Goal: Transaction & Acquisition: Download file/media

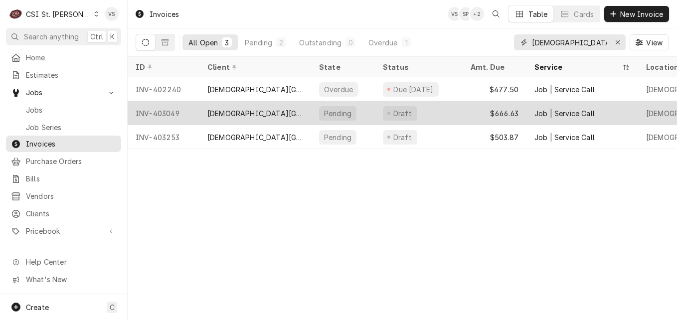
drag, startPoint x: 599, startPoint y: 45, endPoint x: 526, endPoint y: 108, distance: 96.5
click at [493, 44] on div "All Open 3 Pending 2 Outstanding 0 Overdue 1 [DEMOGRAPHIC_DATA] community View" at bounding box center [402, 42] width 533 height 28
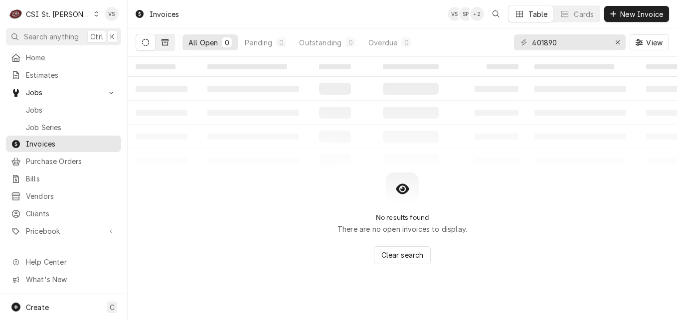
click at [168, 46] on button "Dynamic Content Wrapper" at bounding box center [165, 42] width 19 height 16
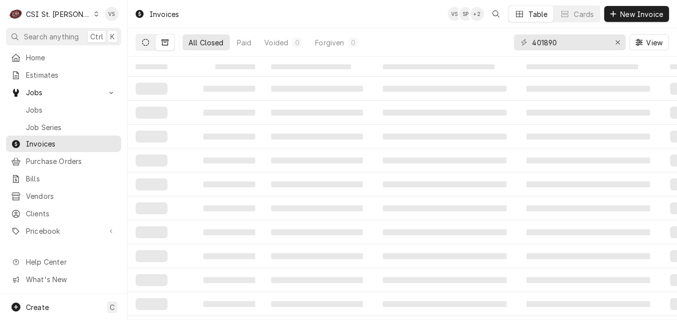
click at [147, 46] on button "Dynamic Content Wrapper" at bounding box center [145, 42] width 19 height 16
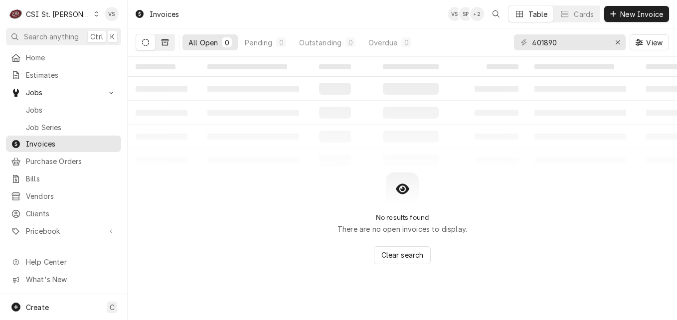
click at [170, 44] on button "Dynamic Content Wrapper" at bounding box center [165, 42] width 19 height 16
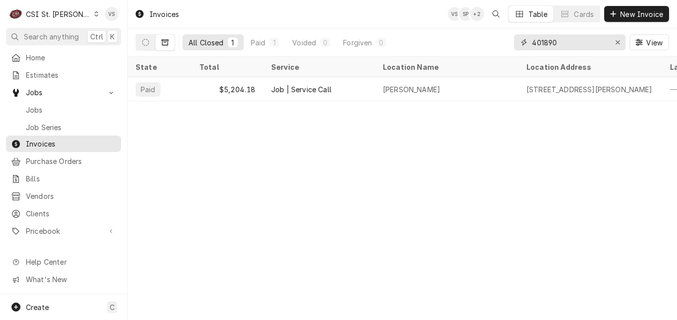
drag, startPoint x: 564, startPoint y: 42, endPoint x: 508, endPoint y: 40, distance: 55.4
click at [508, 40] on div "All Closed 1 Paid 1 Voided 0 Forgiven 0 401890 View" at bounding box center [402, 42] width 533 height 28
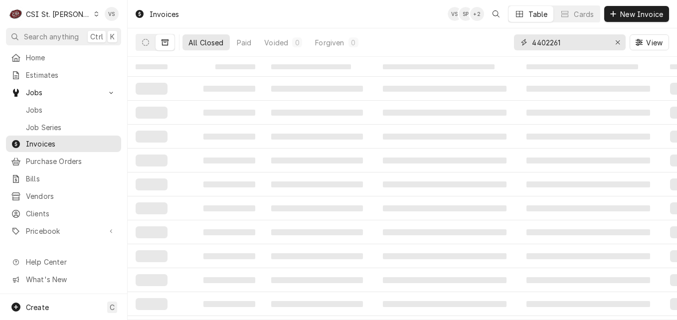
drag, startPoint x: 564, startPoint y: 42, endPoint x: 537, endPoint y: 47, distance: 26.8
click at [537, 47] on input "4402261" at bounding box center [569, 42] width 75 height 16
type input "402261"
click at [147, 42] on icon "Dynamic Content Wrapper" at bounding box center [145, 42] width 7 height 7
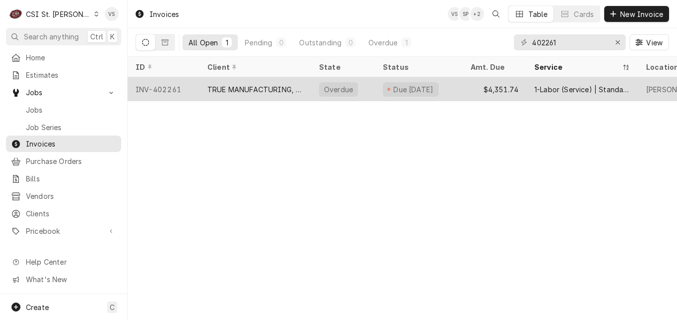
click at [219, 89] on div "TRUE MANUFACTURING, INC." at bounding box center [255, 89] width 96 height 10
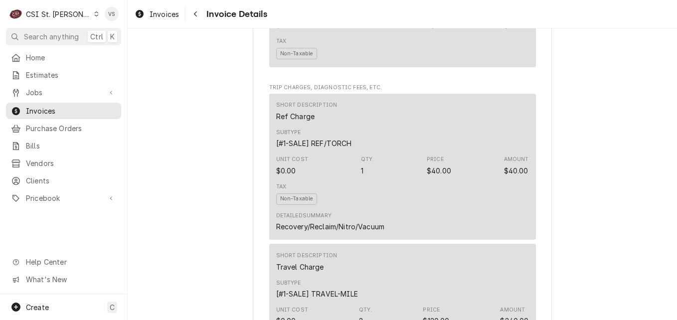
scroll to position [1503, 0]
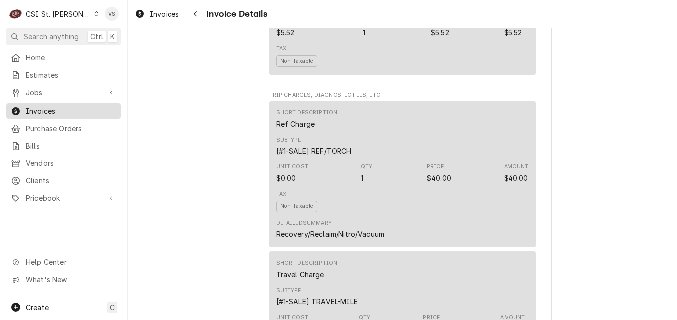
click at [55, 111] on span "Invoices" at bounding box center [71, 111] width 90 height 10
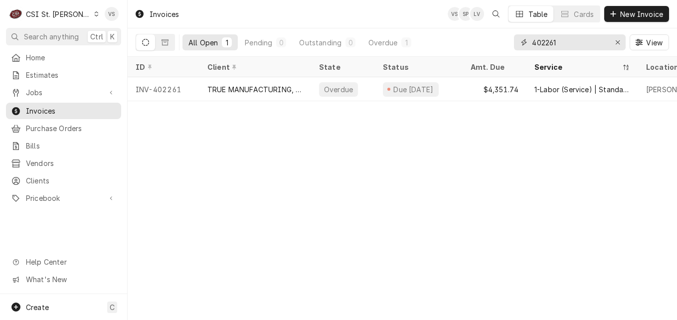
drag, startPoint x: 525, startPoint y: 42, endPoint x: 518, endPoint y: 42, distance: 7.5
click at [518, 42] on div "402261" at bounding box center [570, 42] width 112 height 16
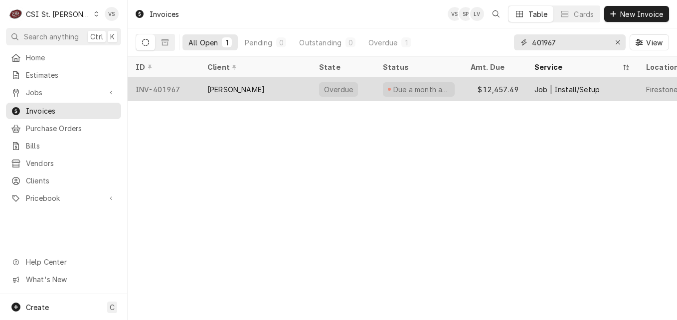
type input "401967"
click at [197, 91] on div "INV-401967" at bounding box center [164, 89] width 72 height 24
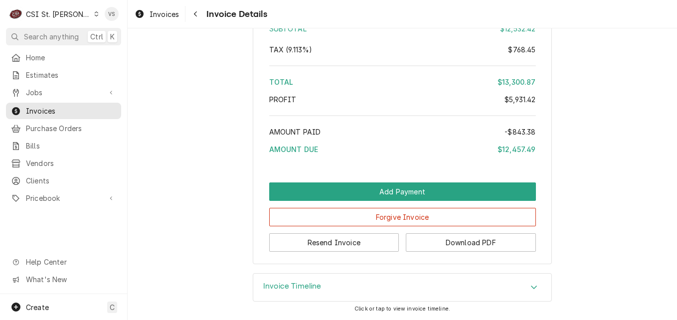
scroll to position [2922, 0]
click at [50, 110] on span "Invoices" at bounding box center [71, 111] width 90 height 10
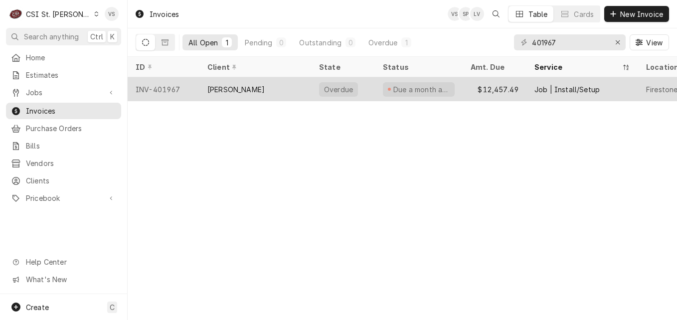
click at [284, 88] on div "[PERSON_NAME]" at bounding box center [255, 89] width 112 height 24
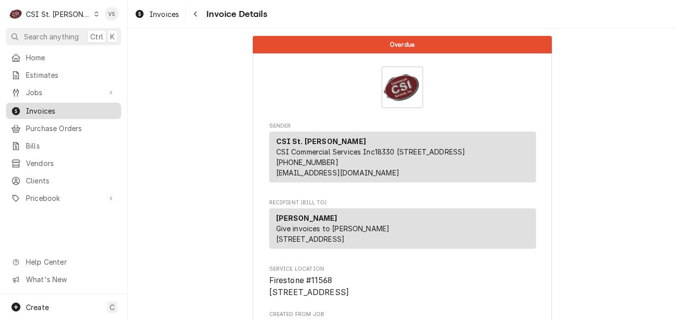
click at [53, 108] on span "Invoices" at bounding box center [71, 111] width 90 height 10
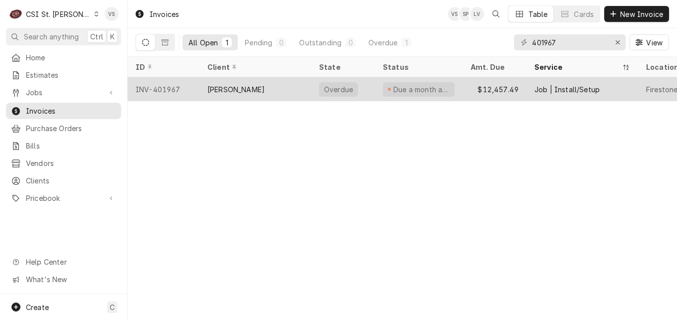
click at [304, 88] on div "[PERSON_NAME]" at bounding box center [255, 89] width 112 height 24
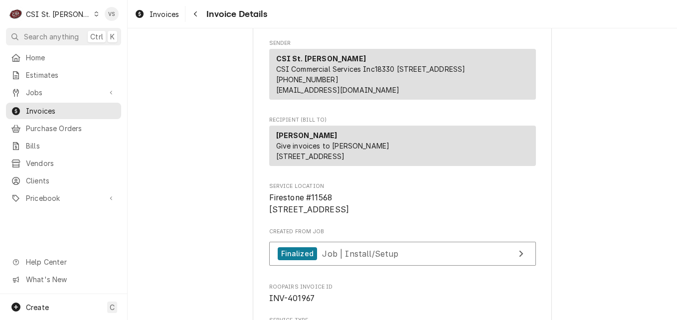
scroll to position [31, 0]
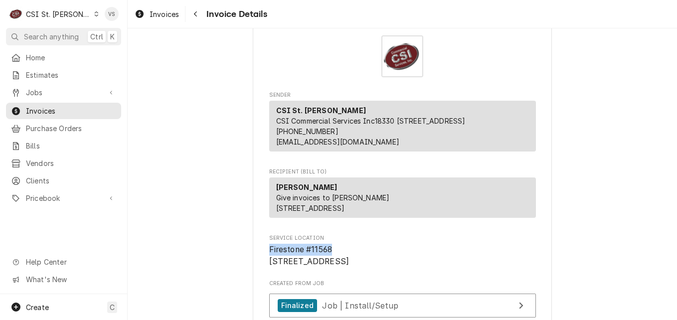
drag, startPoint x: 342, startPoint y: 272, endPoint x: 262, endPoint y: 275, distance: 80.3
drag, startPoint x: 262, startPoint y: 275, endPoint x: 286, endPoint y: 270, distance: 24.4
copy span "Firestone #11568"
click at [40, 106] on span "Invoices" at bounding box center [71, 111] width 90 height 10
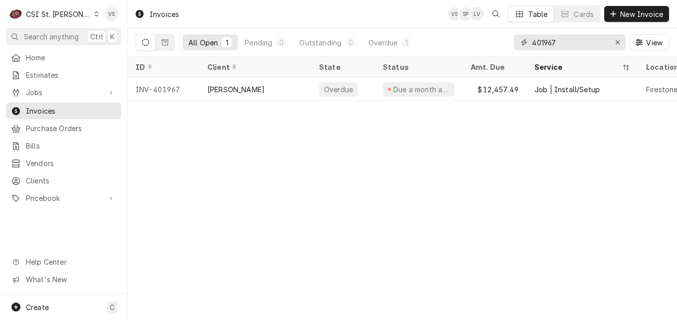
drag, startPoint x: 544, startPoint y: 46, endPoint x: 533, endPoint y: 42, distance: 11.7
click at [524, 47] on div "401967" at bounding box center [570, 42] width 112 height 16
paste input "Firestone #11568"
type input "Firestone #11568"
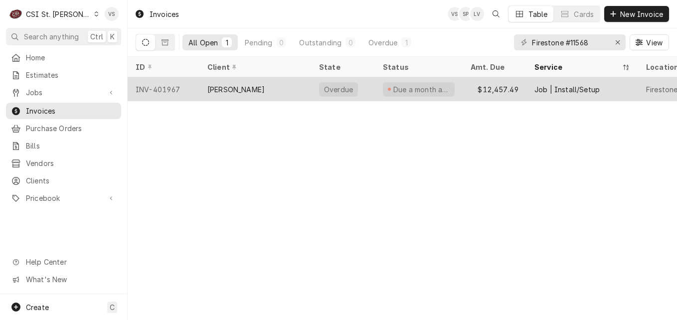
click at [270, 86] on div "[PERSON_NAME]" at bounding box center [255, 89] width 112 height 24
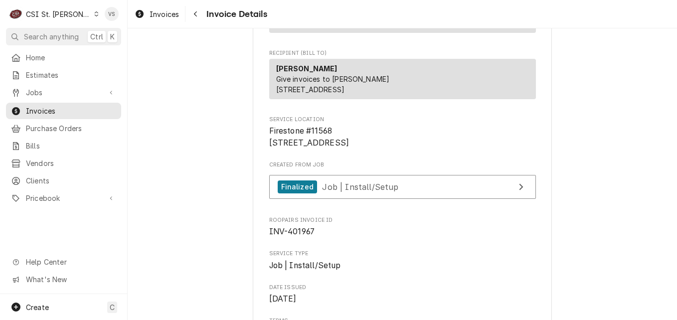
scroll to position [299, 0]
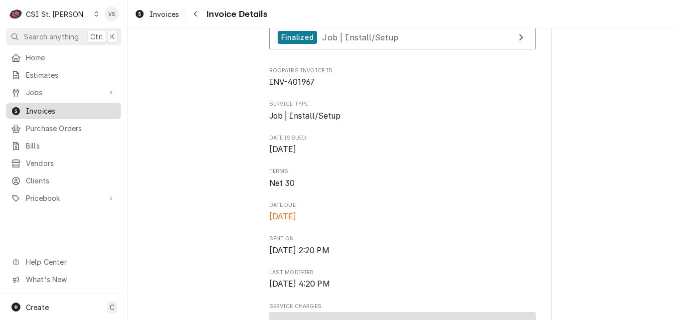
click at [86, 109] on span "Invoices" at bounding box center [71, 111] width 90 height 10
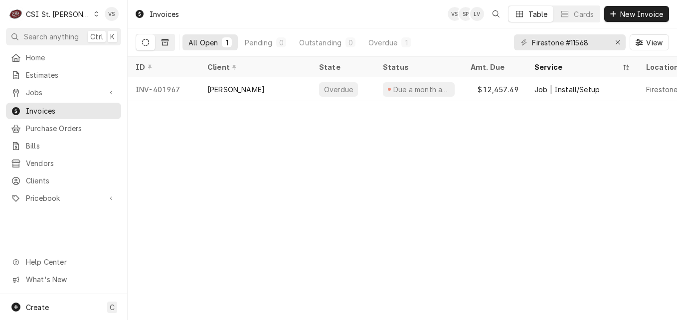
click at [166, 39] on icon "Dynamic Content Wrapper" at bounding box center [165, 42] width 7 height 7
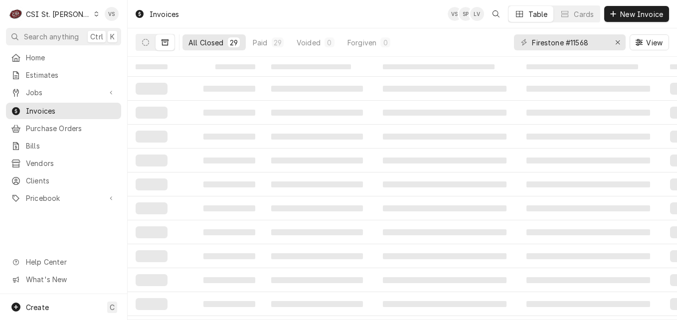
click at [206, 46] on div "All Closed" at bounding box center [205, 42] width 35 height 10
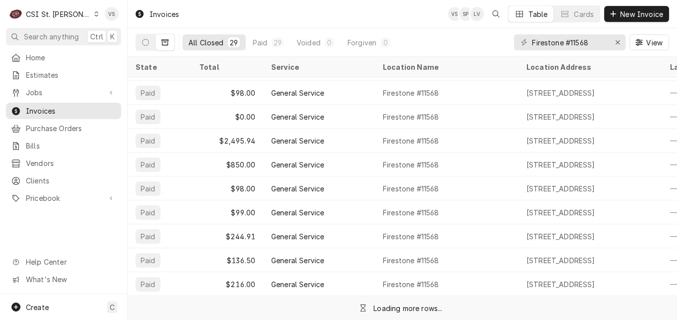
scroll to position [26, 383]
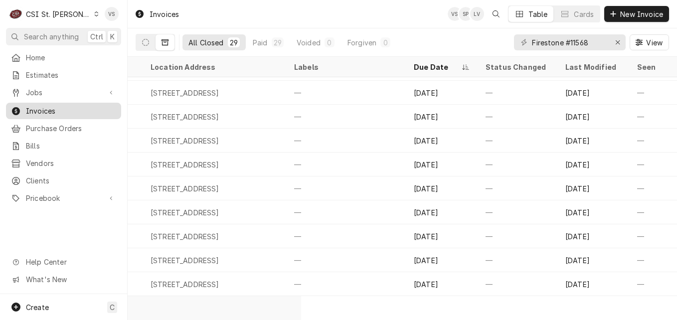
click at [57, 110] on span "Invoices" at bounding box center [71, 111] width 90 height 10
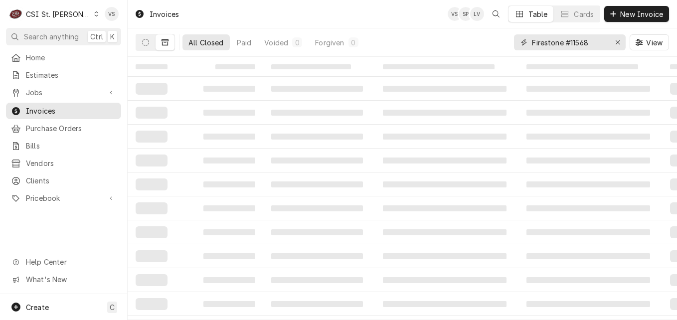
click at [515, 46] on div "Firestone #11568" at bounding box center [570, 42] width 112 height 16
click at [190, 46] on div "All Closed" at bounding box center [205, 42] width 35 height 10
click at [208, 47] on button "All Closed 1" at bounding box center [212, 42] width 61 height 16
click at [253, 45] on div "Paid" at bounding box center [258, 42] width 15 height 10
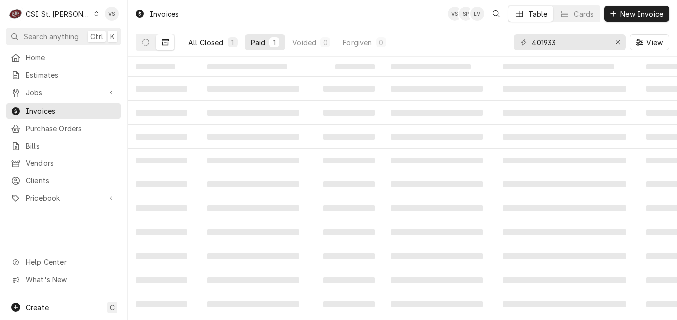
click at [209, 46] on div "All Closed" at bounding box center [205, 42] width 35 height 10
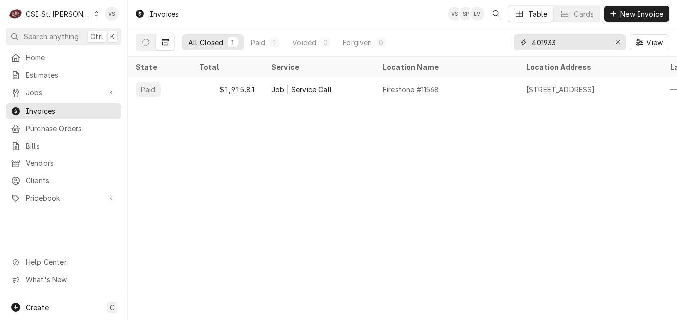
drag, startPoint x: 561, startPoint y: 44, endPoint x: 509, endPoint y: 44, distance: 51.8
click at [509, 44] on div "All Closed 1 Paid 1 Voided 0 Forgiven 0 401933 View" at bounding box center [402, 42] width 533 height 28
drag, startPoint x: 558, startPoint y: 43, endPoint x: 483, endPoint y: 46, distance: 75.3
click at [483, 46] on div "All Closed 1 Paid 1 Voided 0 Forgiven 0 401265 View" at bounding box center [402, 42] width 533 height 28
type input "401933"
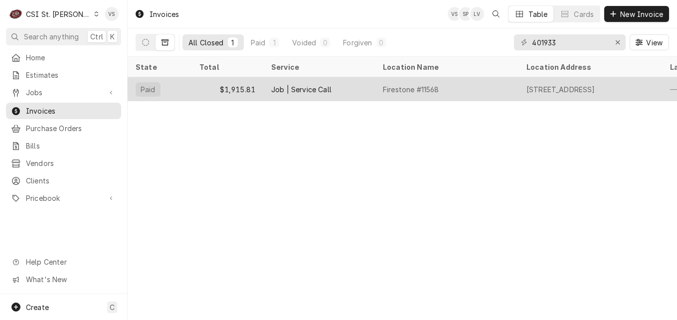
click at [340, 85] on div "Job | Service Call" at bounding box center [319, 89] width 112 height 24
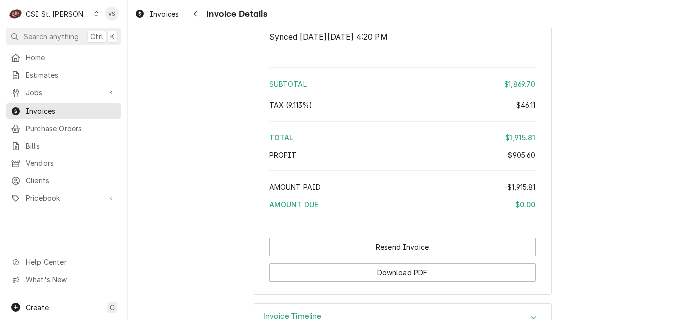
scroll to position [2489, 0]
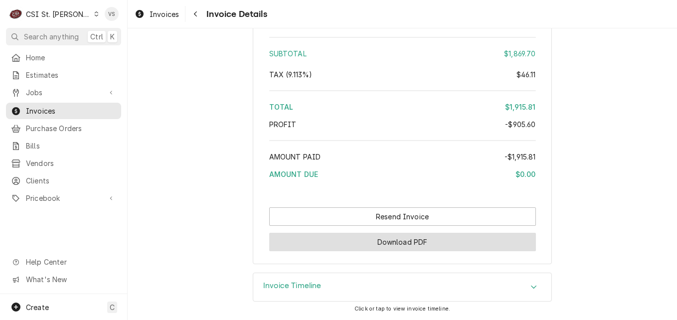
click at [441, 246] on button "Download PDF" at bounding box center [402, 242] width 267 height 18
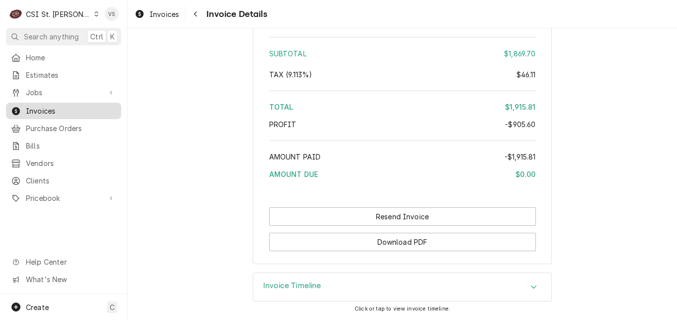
click at [73, 111] on span "Invoices" at bounding box center [71, 111] width 90 height 10
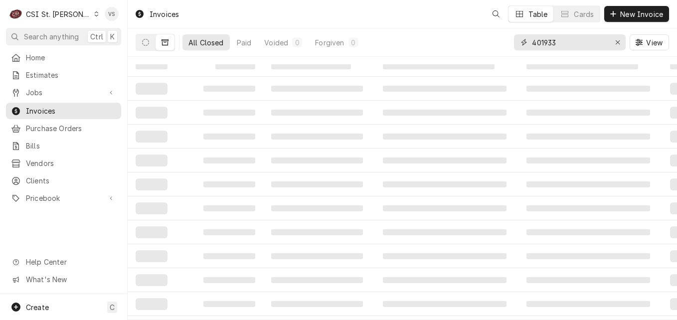
click at [497, 41] on div "All Closed Paid Voided 0 Forgiven 0 401933 View" at bounding box center [402, 42] width 533 height 28
type input "4"
click at [532, 44] on input "01967" at bounding box center [569, 42] width 75 height 16
click at [582, 39] on input "401967" at bounding box center [569, 42] width 75 height 16
type input "401967"
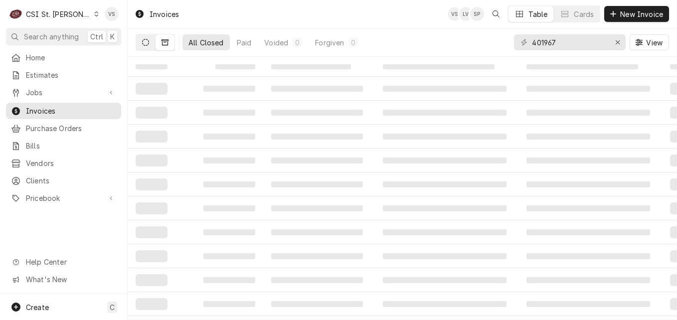
click at [144, 44] on icon "Dynamic Content Wrapper" at bounding box center [145, 42] width 7 height 7
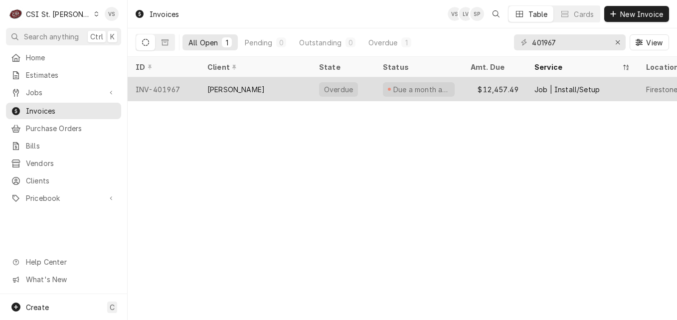
click at [190, 88] on div "INV-401967" at bounding box center [164, 89] width 72 height 24
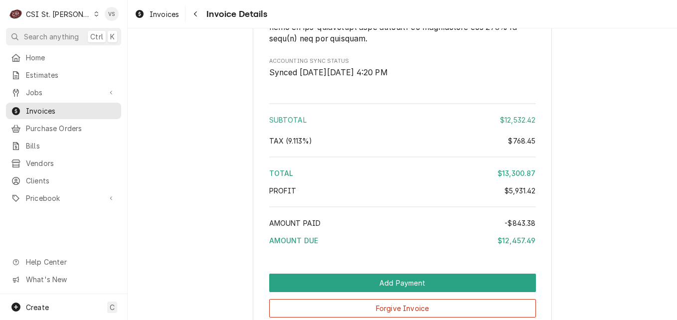
scroll to position [2922, 0]
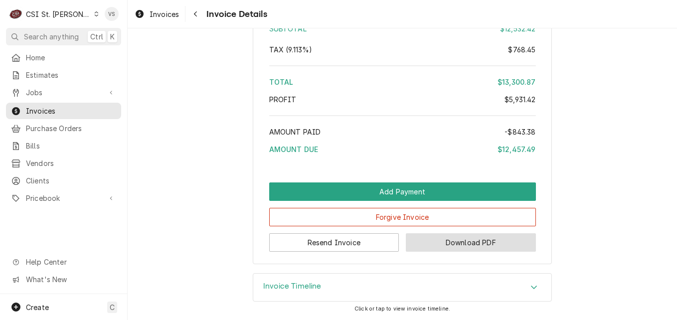
click at [449, 247] on button "Download PDF" at bounding box center [471, 242] width 130 height 18
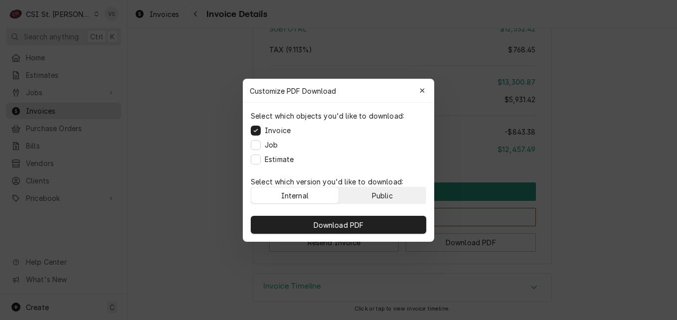
click at [357, 196] on button "Public" at bounding box center [382, 195] width 87 height 16
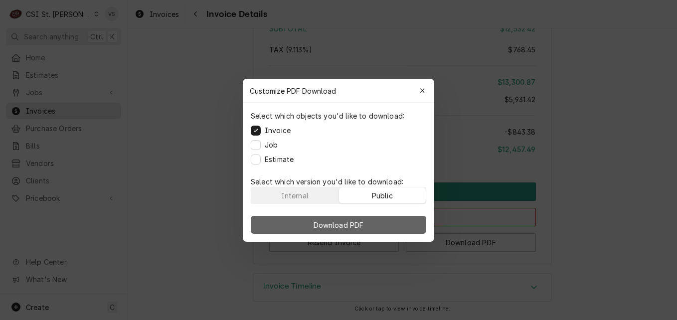
click at [364, 221] on span "Download PDF" at bounding box center [339, 224] width 54 height 10
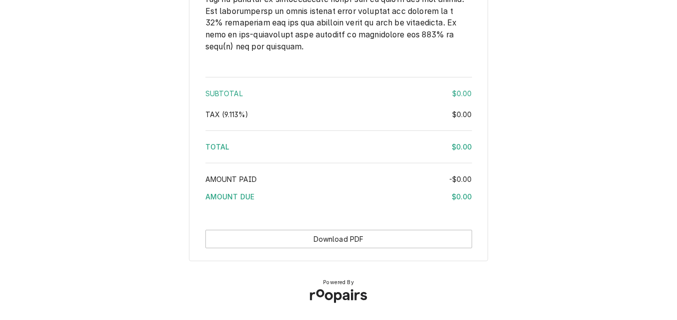
scroll to position [1244, 0]
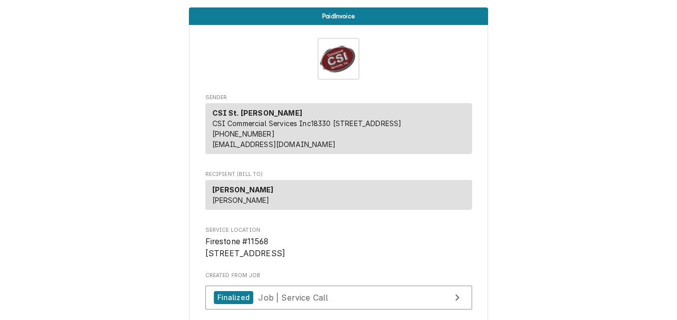
scroll to position [1439, 0]
